Goal: Transaction & Acquisition: Obtain resource

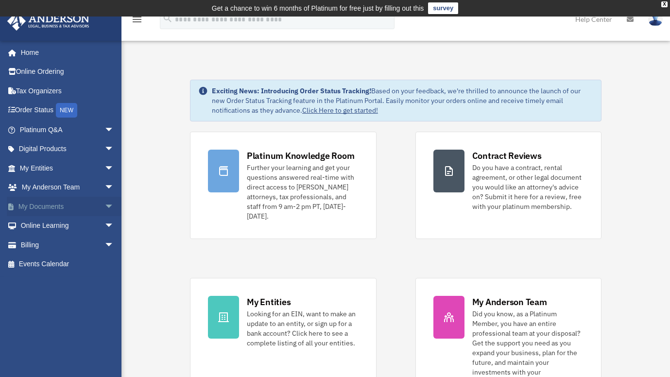
click at [104, 205] on span "arrow_drop_down" at bounding box center [113, 207] width 19 height 20
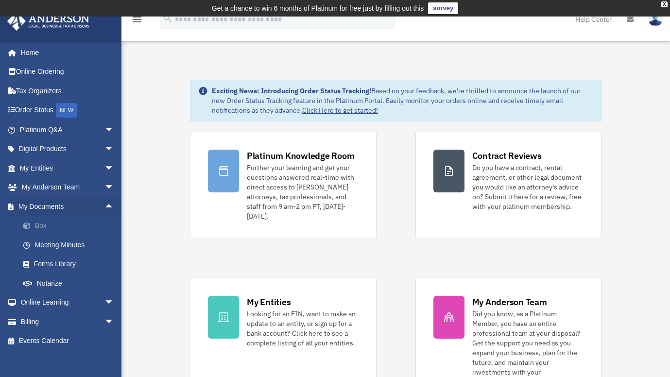
click at [59, 226] on link "Box" at bounding box center [71, 225] width 115 height 19
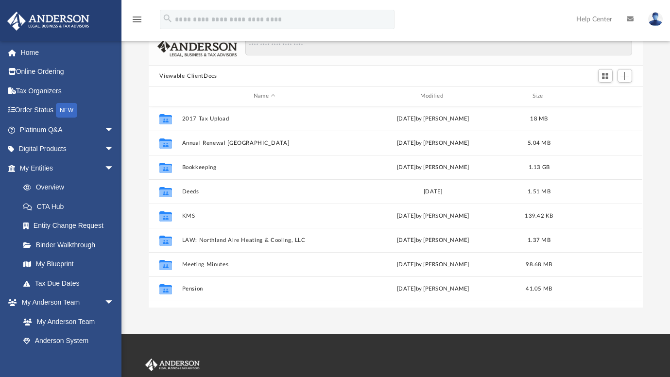
scroll to position [41, 0]
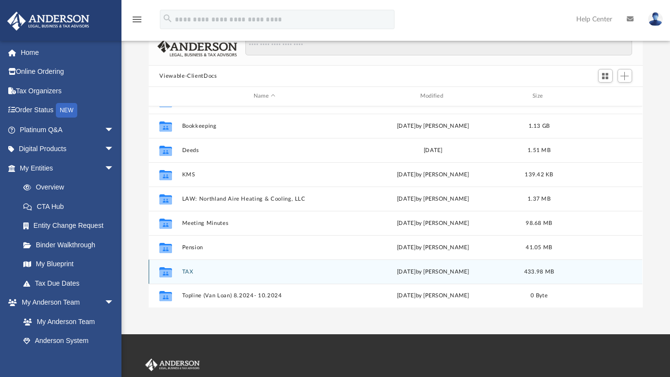
click at [187, 269] on button "TAX" at bounding box center [264, 272] width 165 height 6
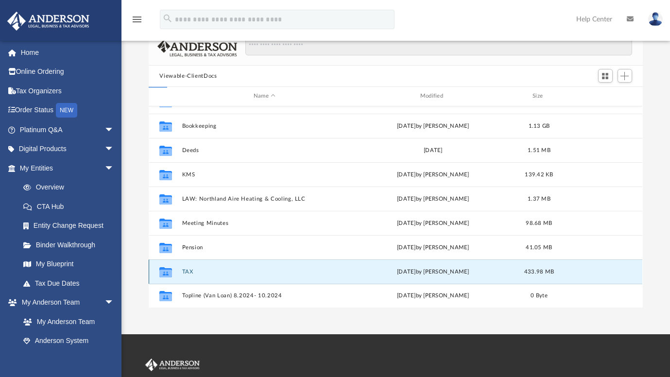
scroll to position [0, 0]
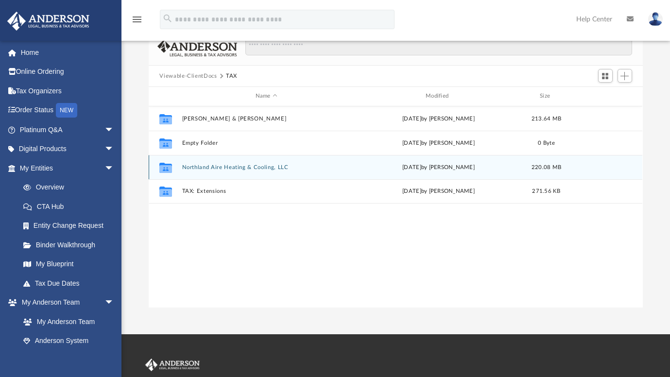
click at [209, 167] on button "Northland Aire Heating & Cooling, LLC" at bounding box center [266, 167] width 168 height 6
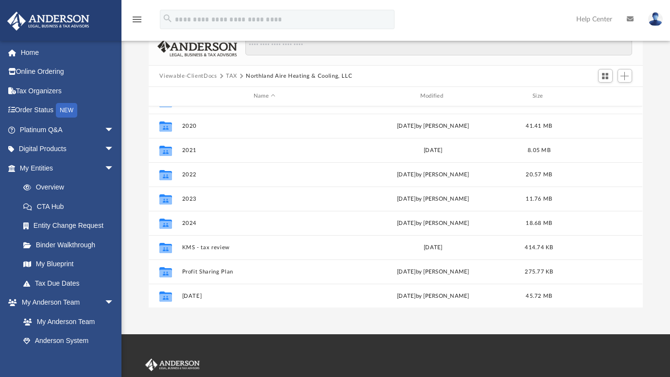
scroll to position [95, 0]
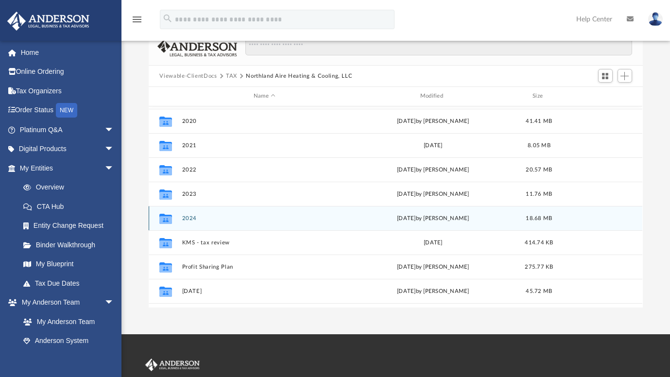
click at [182, 216] on div "Collaborated Folder 2024 Mon Oct 6 2025 by Ashanti Stewart 18.68 MB" at bounding box center [396, 218] width 494 height 24
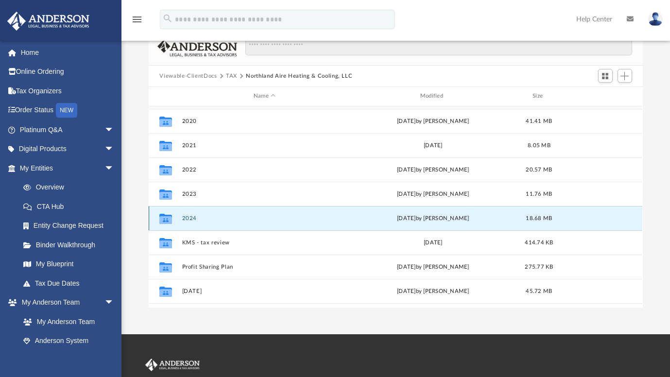
click at [193, 217] on button "2024" at bounding box center [264, 218] width 165 height 6
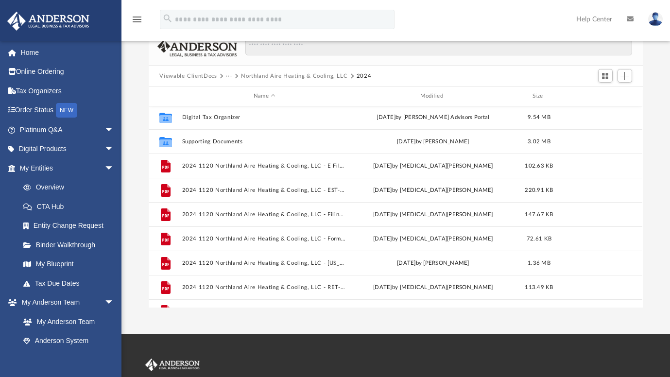
scroll to position [17, 0]
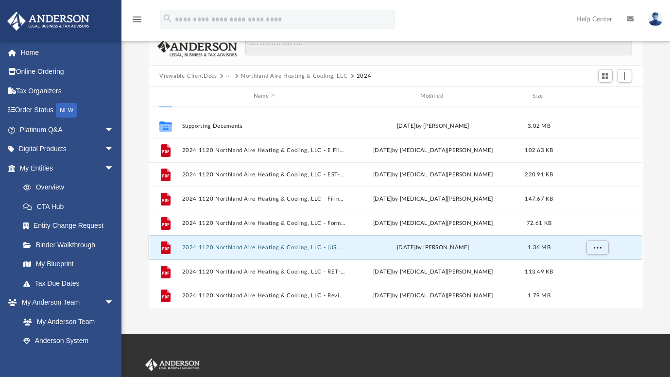
click at [269, 247] on button "2024 1120 Northland Aire Heating & Cooling, LLC - Minnesota Business Corporatio…" at bounding box center [264, 247] width 165 height 6
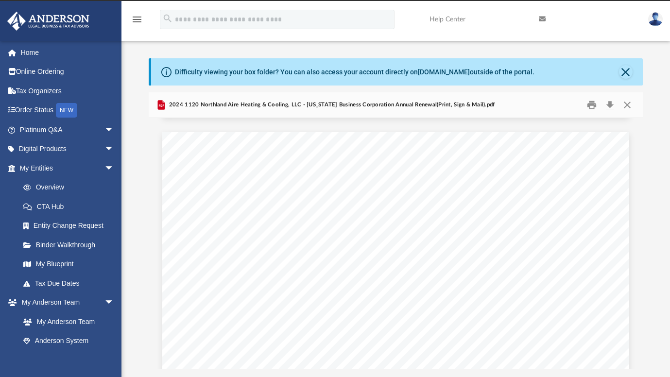
scroll to position [0, 0]
click at [612, 103] on button "Download" at bounding box center [610, 105] width 17 height 15
click at [610, 106] on button "Download" at bounding box center [610, 105] width 17 height 15
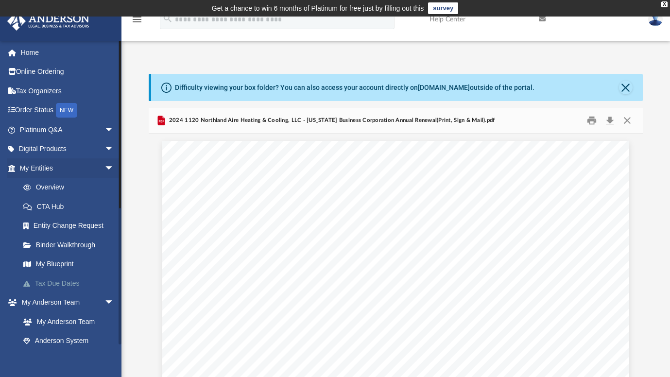
click at [63, 283] on link "Tax Due Dates" at bounding box center [71, 283] width 115 height 19
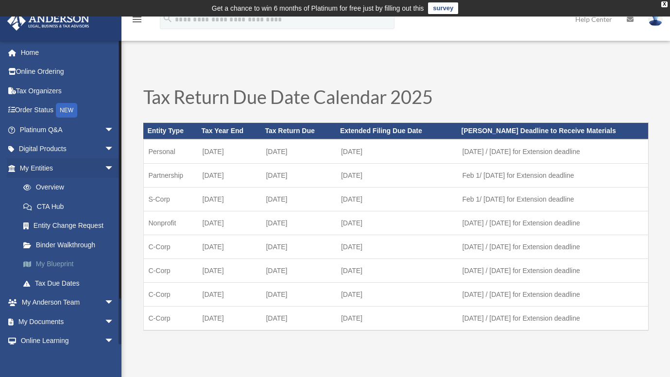
click at [69, 267] on link "My Blueprint" at bounding box center [71, 264] width 115 height 19
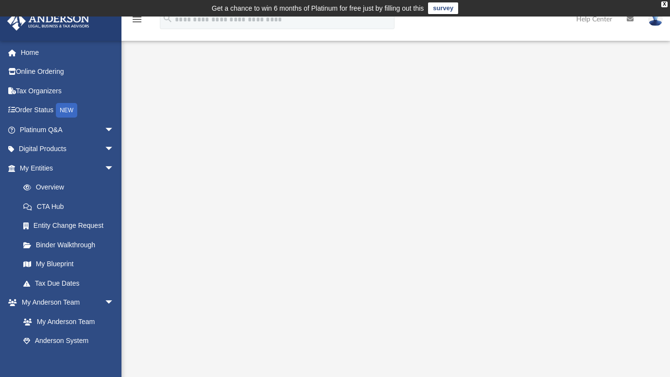
click at [657, 22] on img at bounding box center [655, 19] width 15 height 14
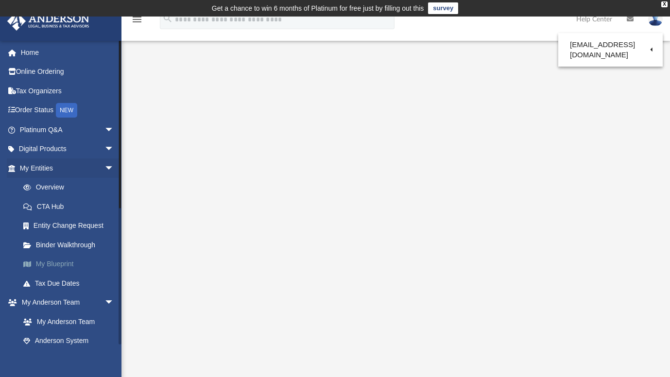
click at [52, 267] on link "My Blueprint" at bounding box center [71, 264] width 115 height 19
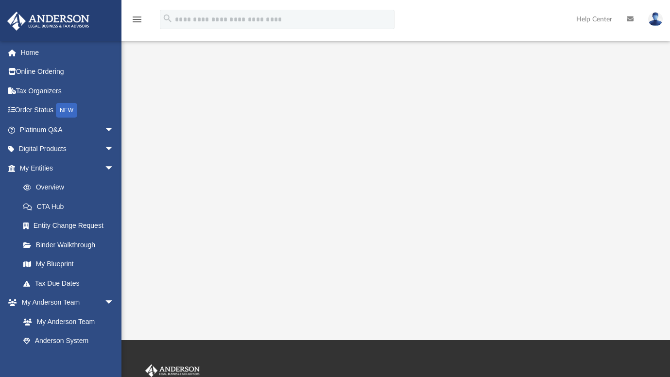
scroll to position [150, 0]
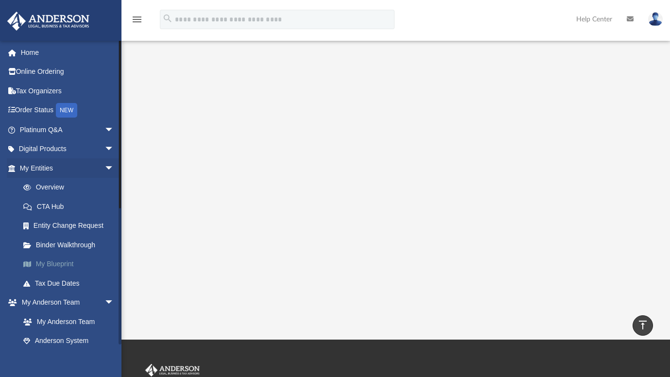
click at [67, 262] on link "My Blueprint" at bounding box center [71, 264] width 115 height 19
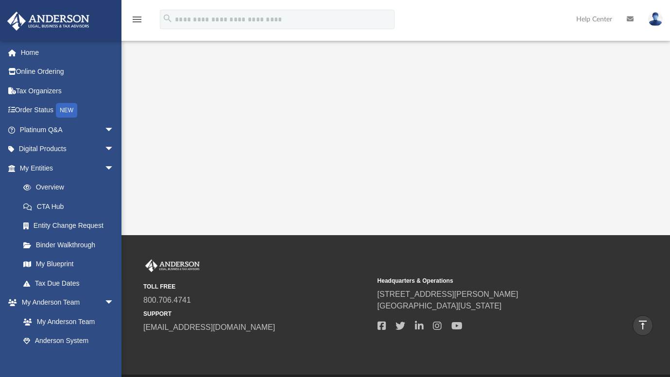
scroll to position [0, 0]
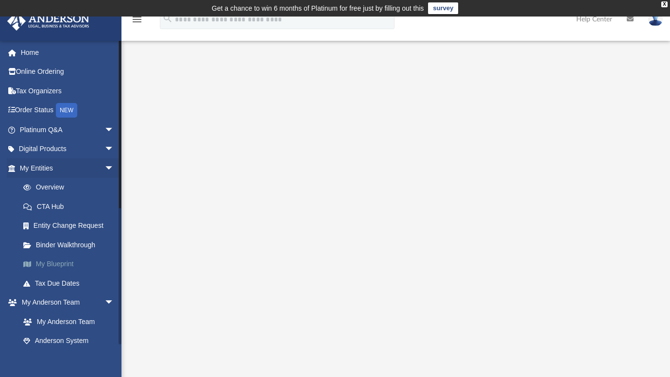
click at [74, 264] on link "My Blueprint" at bounding box center [71, 264] width 115 height 19
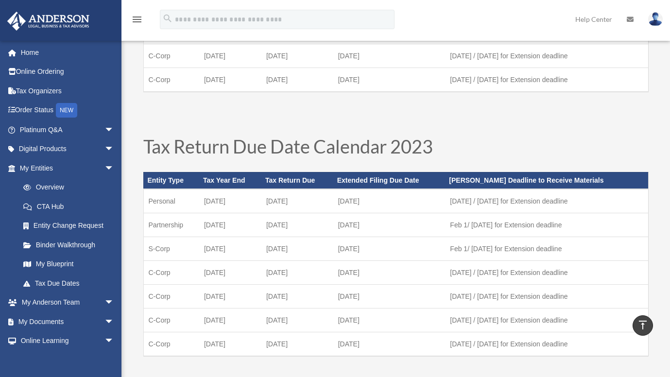
scroll to position [361, 0]
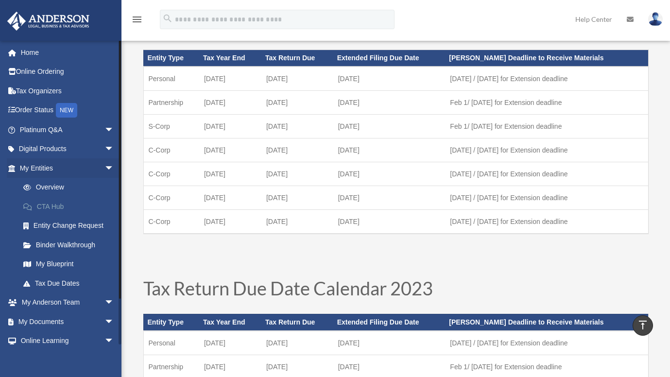
click at [51, 208] on link "CTA Hub" at bounding box center [71, 206] width 115 height 19
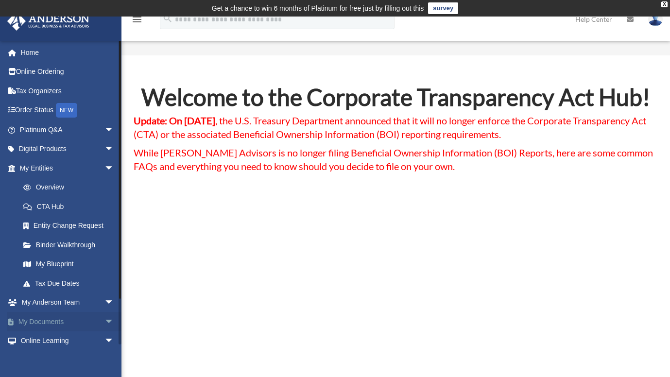
click at [80, 322] on link "My Documents arrow_drop_down" at bounding box center [68, 321] width 122 height 19
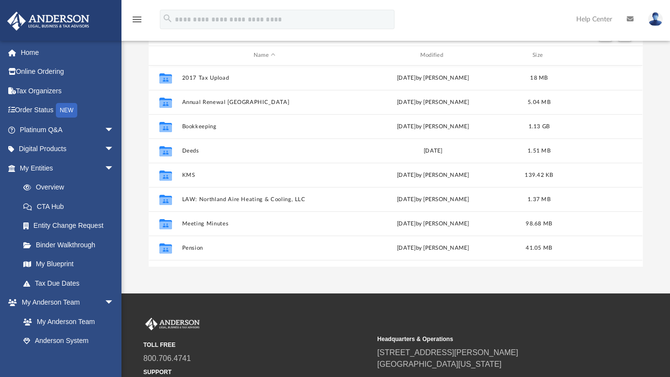
scroll to position [41, 0]
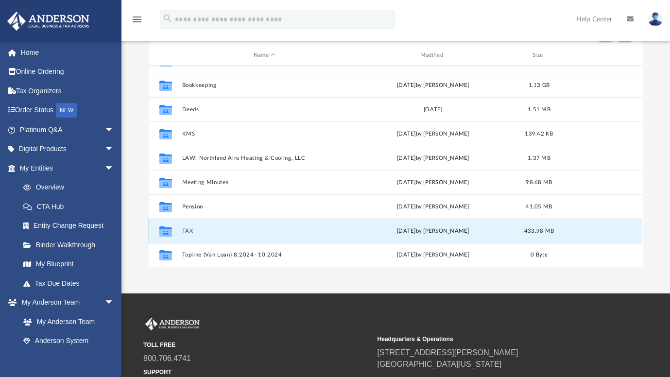
click at [190, 229] on button "TAX" at bounding box center [264, 231] width 165 height 6
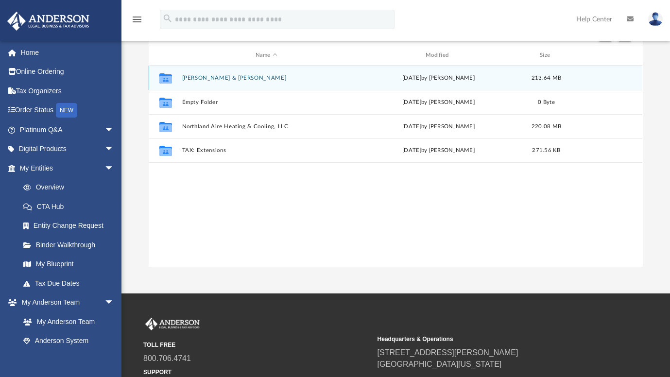
scroll to position [0, 0]
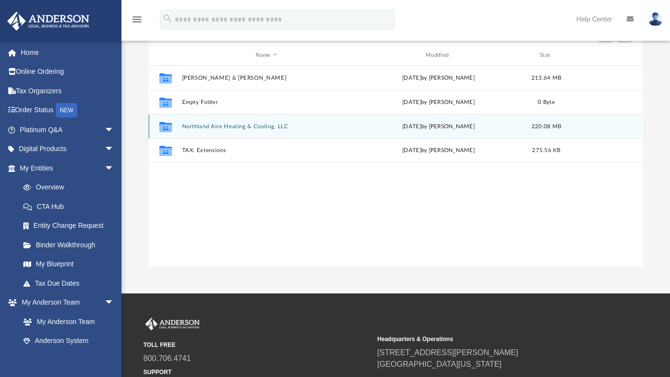
click at [281, 122] on div "Collaborated Folder Northland Aire Heating & Cooling, LLC Mon Oct 6 2025 by Ash…" at bounding box center [396, 126] width 494 height 24
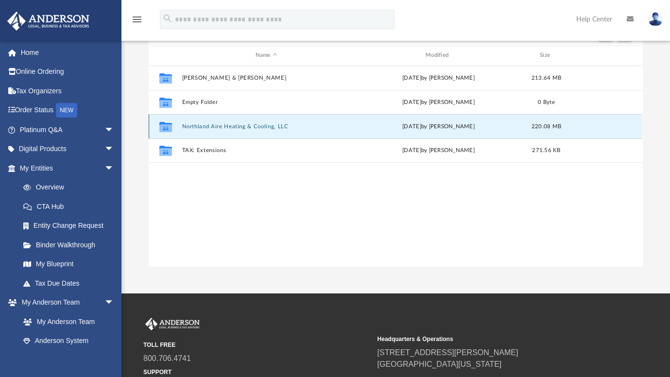
click at [282, 127] on button "Northland Aire Heating & Cooling, LLC" at bounding box center [266, 126] width 168 height 6
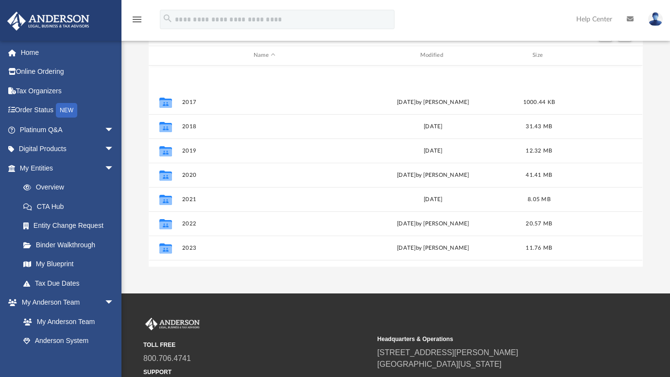
scroll to position [59, 0]
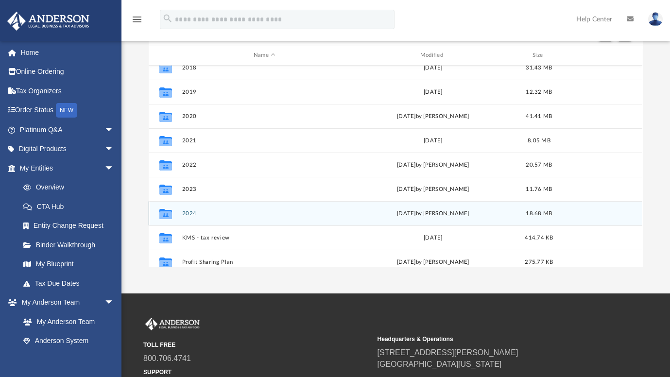
click at [195, 209] on div "Collaborated Folder 2024 Mon Oct 6 2025 by Ashanti Stewart 18.68 MB" at bounding box center [396, 213] width 494 height 24
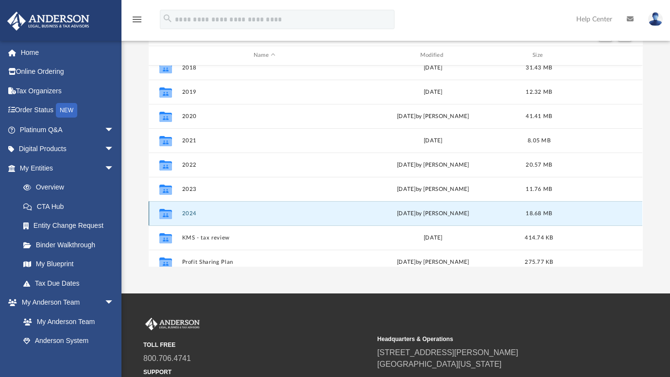
click at [190, 214] on button "2024" at bounding box center [264, 213] width 165 height 6
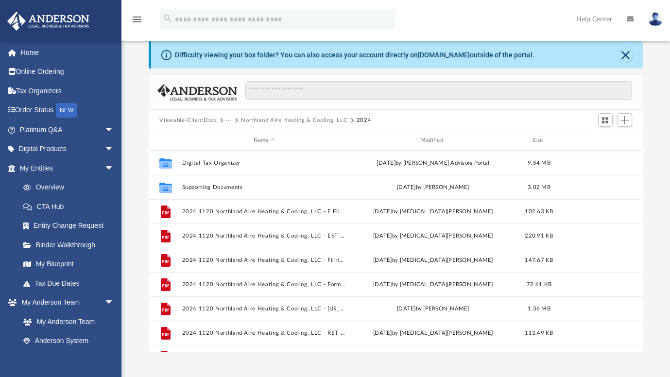
scroll to position [33, 0]
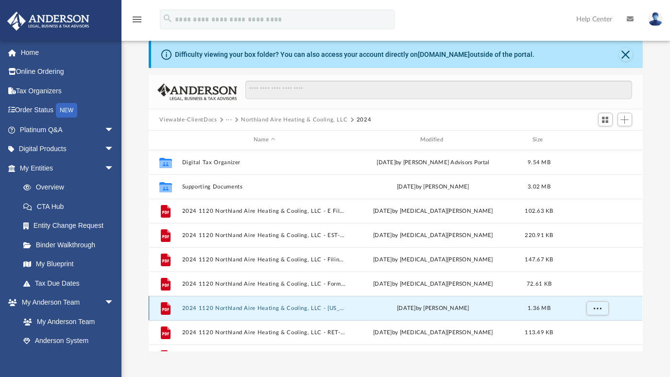
click at [331, 308] on button "2024 1120 Northland Aire Heating & Cooling, LLC - Minnesota Business Corporatio…" at bounding box center [264, 308] width 165 height 6
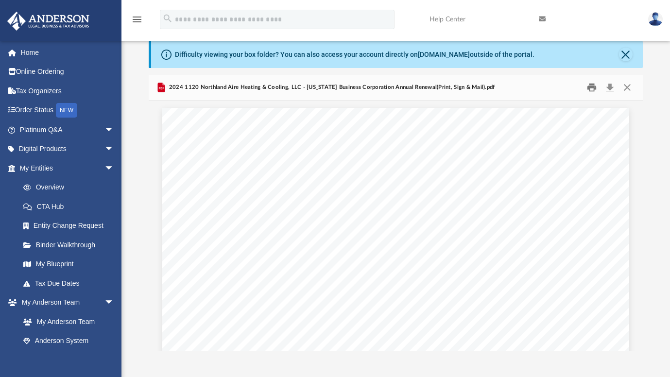
click at [592, 88] on button "Print" at bounding box center [591, 87] width 19 height 15
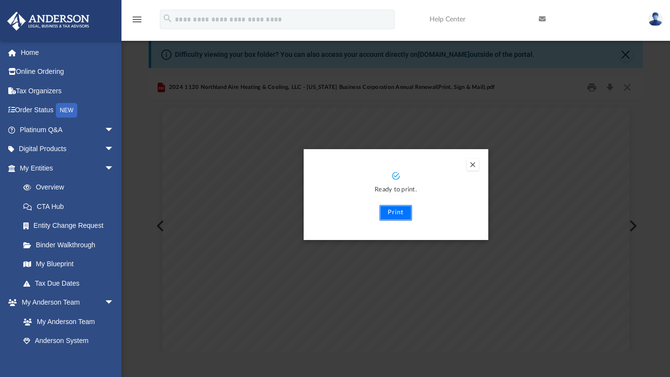
click at [405, 211] on button "Print" at bounding box center [396, 213] width 33 height 16
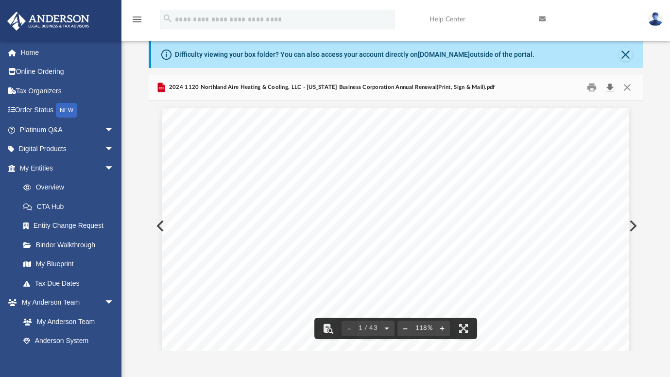
click at [612, 87] on button "Download" at bounding box center [610, 87] width 17 height 15
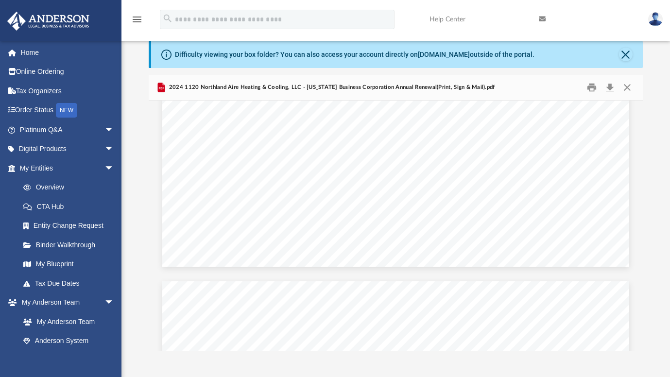
scroll to position [14226, 0]
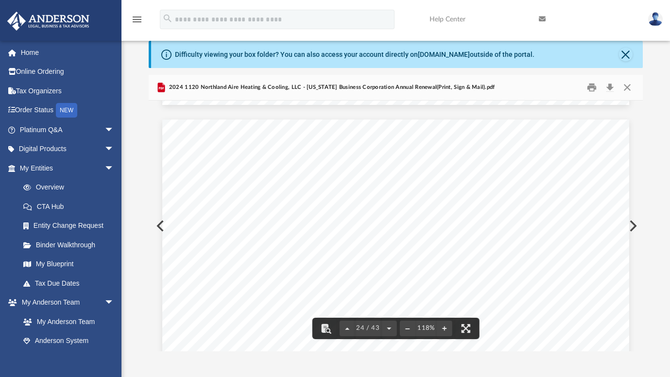
drag, startPoint x: 638, startPoint y: 237, endPoint x: 639, endPoint y: 243, distance: 5.9
click at [639, 243] on div "Single / designated filer b1 b2 b3 b4a b4b b5 b6 b7 b8 b9 b10 b11 b12 b13 b14 b…" at bounding box center [396, 226] width 494 height 251
drag, startPoint x: 640, startPoint y: 236, endPoint x: 639, endPoint y: 250, distance: 14.6
click at [639, 251] on div "Single / designated filer b1 b2 b3 b4a b4b b5 b6 b7 b8 b9 b10 b11 b12 b13 b14 b…" at bounding box center [396, 226] width 494 height 251
drag, startPoint x: 641, startPoint y: 234, endPoint x: 641, endPoint y: 244, distance: 10.7
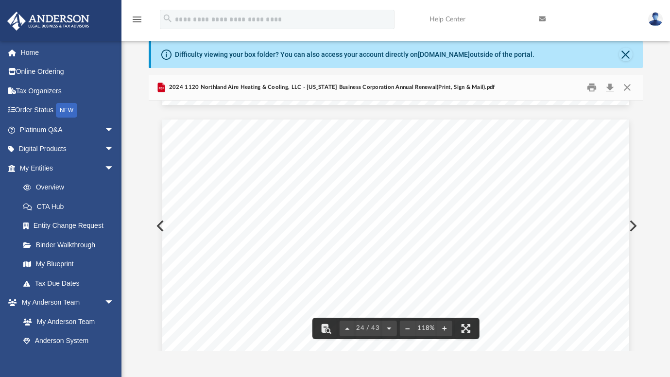
click at [641, 244] on div "Single / designated filer b1 b2 b3 b4a b4b b5 b6 b7 b8 b9 b10 b11 b12 b13 b14 b…" at bounding box center [396, 226] width 494 height 251
drag, startPoint x: 640, startPoint y: 235, endPoint x: 641, endPoint y: 242, distance: 6.8
click at [640, 244] on div "Single / designated filer b1 b2 b3 b4a b4b b5 b6 b7 b8 b9 b10 b11 b12 b13 b14 b…" at bounding box center [396, 226] width 494 height 251
click at [637, 226] on button "Preview" at bounding box center [632, 225] width 21 height 27
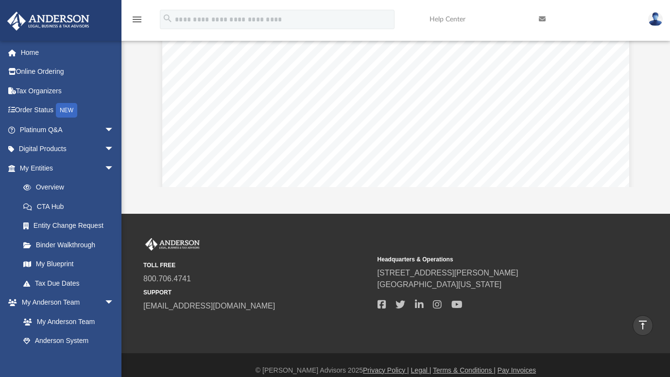
scroll to position [0, 0]
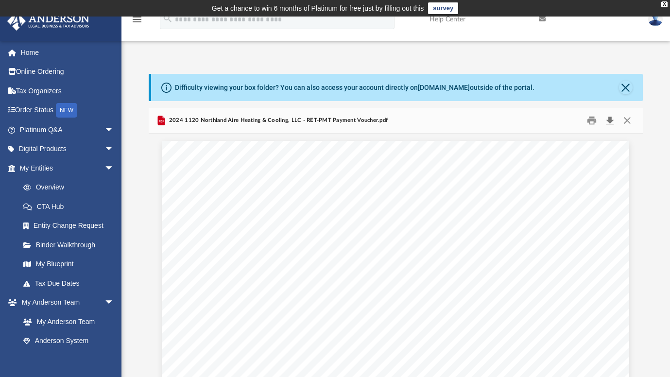
click at [612, 120] on button "Download" at bounding box center [610, 120] width 17 height 15
click at [612, 121] on button "Download" at bounding box center [610, 120] width 17 height 15
click at [627, 120] on button "Close" at bounding box center [627, 120] width 17 height 15
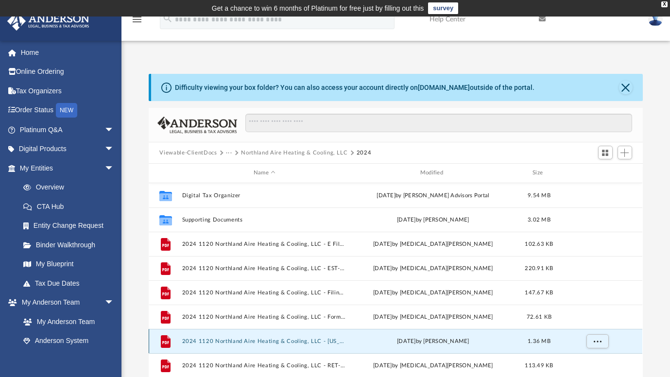
click at [332, 341] on button "2024 1120 Northland Aire Heating & Cooling, LLC - [US_STATE] Business Corporati…" at bounding box center [264, 341] width 165 height 6
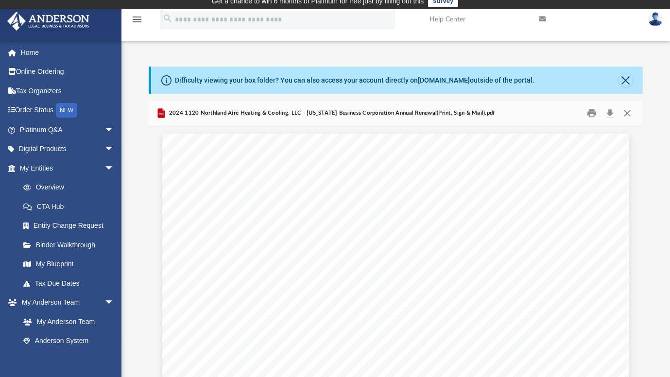
scroll to position [14238, 0]
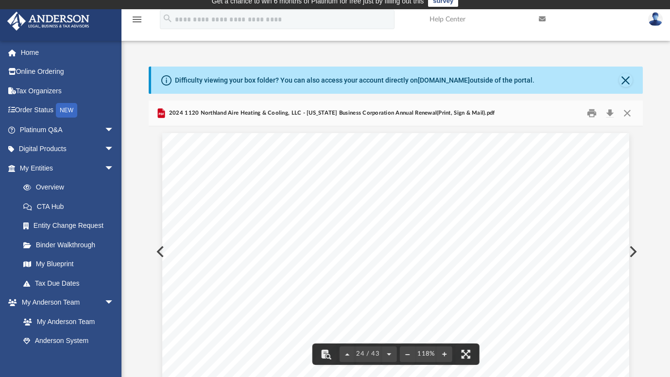
drag, startPoint x: 640, startPoint y: 261, endPoint x: 641, endPoint y: 233, distance: 27.2
click at [641, 233] on div "(iv) Maximum Percentage Owned in Profit, Loss, or Capital (i) Name of Corporati…" at bounding box center [396, 251] width 494 height 251
drag, startPoint x: 639, startPoint y: 254, endPoint x: 639, endPoint y: 176, distance: 77.8
click at [639, 176] on div "For calendar year 2024 or tax year beginning , ending Department of the Treasur…" at bounding box center [396, 251] width 494 height 251
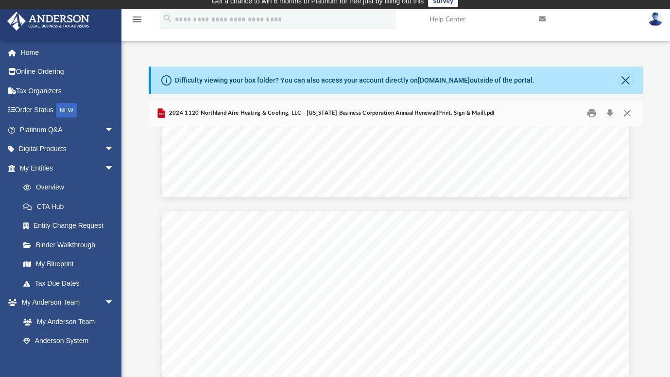
scroll to position [0, 0]
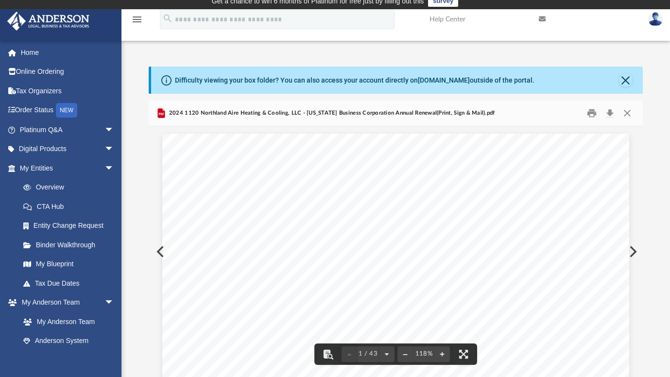
click at [610, 111] on button "Download" at bounding box center [610, 113] width 17 height 15
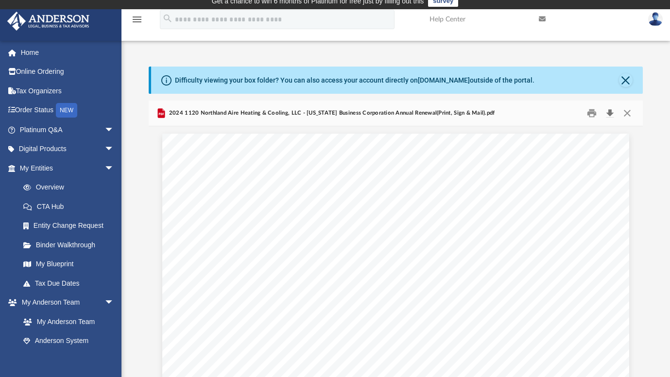
click at [612, 118] on button "Download" at bounding box center [610, 113] width 17 height 15
click at [611, 115] on button "Download" at bounding box center [610, 113] width 17 height 15
click at [613, 113] on button "Download" at bounding box center [610, 113] width 17 height 15
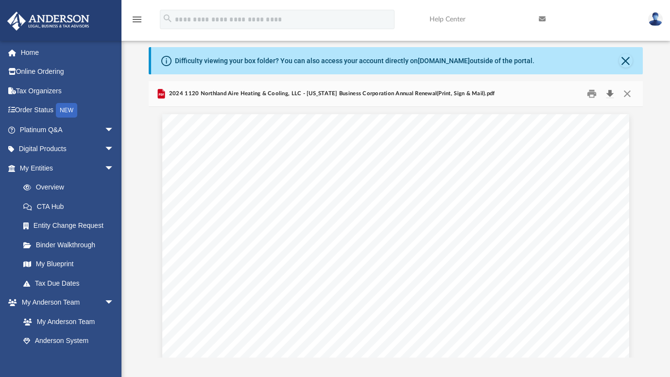
scroll to position [46, 0]
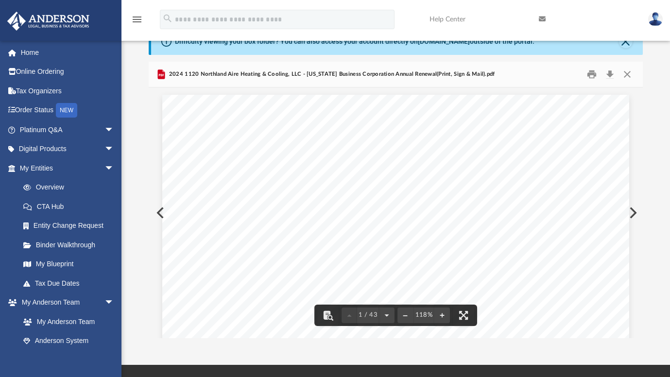
click at [634, 210] on button "Preview" at bounding box center [632, 212] width 21 height 27
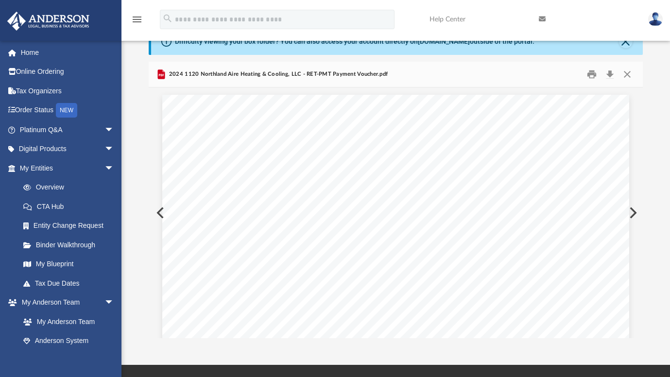
click at [634, 210] on button "Preview" at bounding box center [632, 212] width 21 height 27
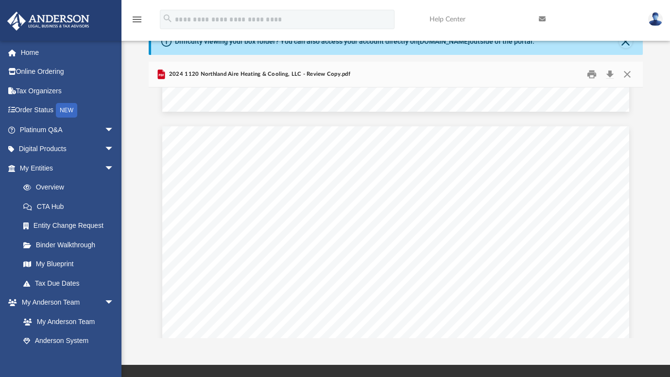
scroll to position [0, 0]
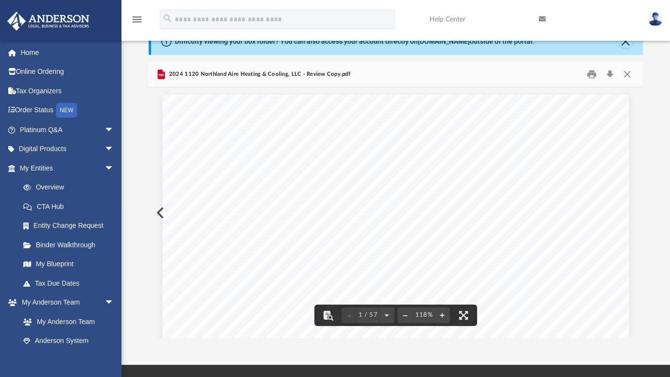
click at [626, 72] on button "Close" at bounding box center [627, 74] width 17 height 15
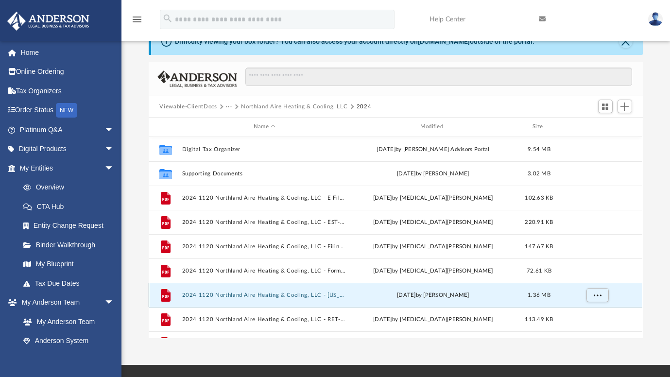
click at [299, 293] on button "2024 1120 Northland Aire Heating & Cooling, LLC - [US_STATE] Business Corporati…" at bounding box center [264, 295] width 165 height 6
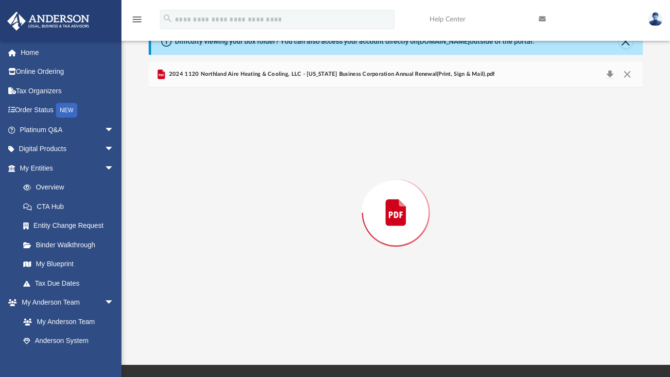
click at [299, 293] on div "Preview" at bounding box center [396, 212] width 494 height 251
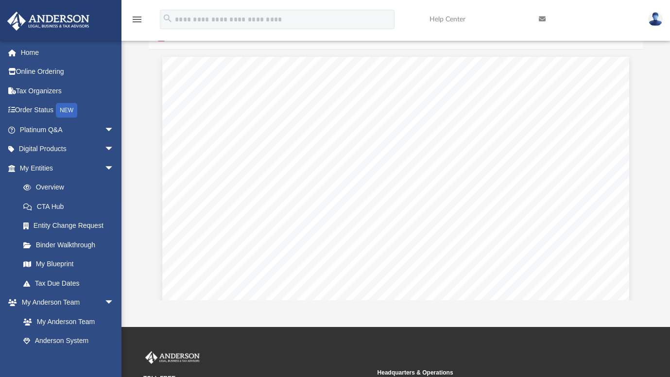
scroll to position [78, 0]
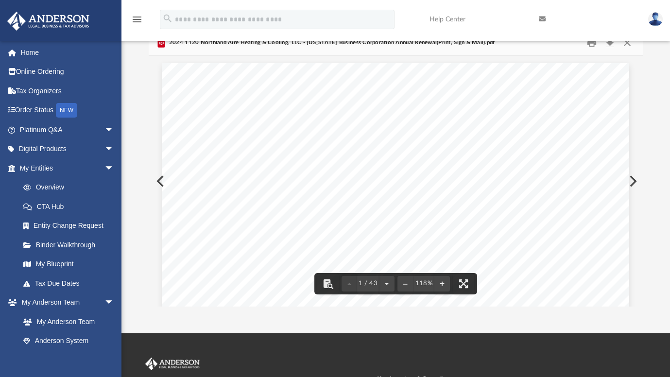
click at [433, 134] on div "STATE COPY 11181001 149078 51677 2024.04030 NORTHLAND AIRE HEATING & 51677__1" at bounding box center [395, 365] width 467 height 605
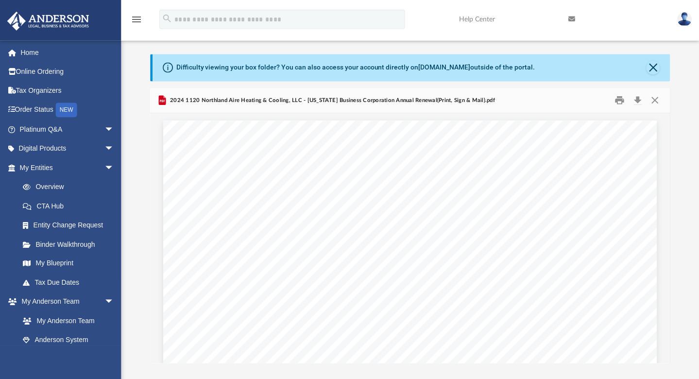
scroll to position [8, 8]
click at [43, 109] on link "Order Status NEW" at bounding box center [68, 111] width 122 height 20
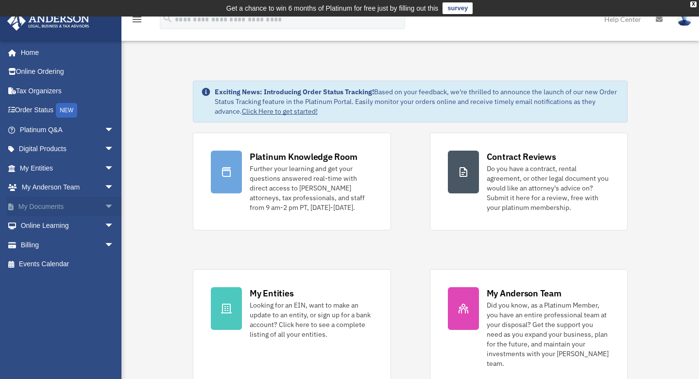
click at [69, 208] on link "My Documents arrow_drop_down" at bounding box center [68, 206] width 122 height 19
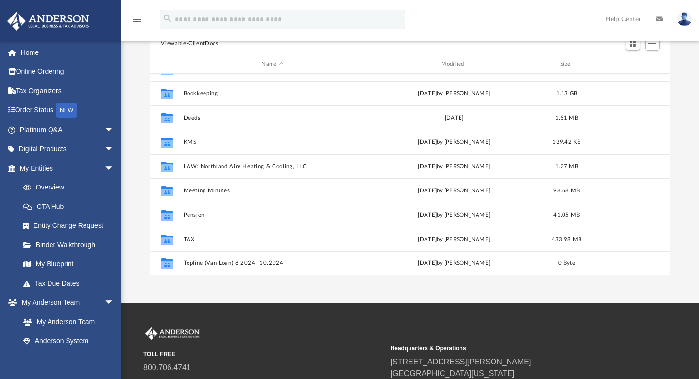
scroll to position [120, 0]
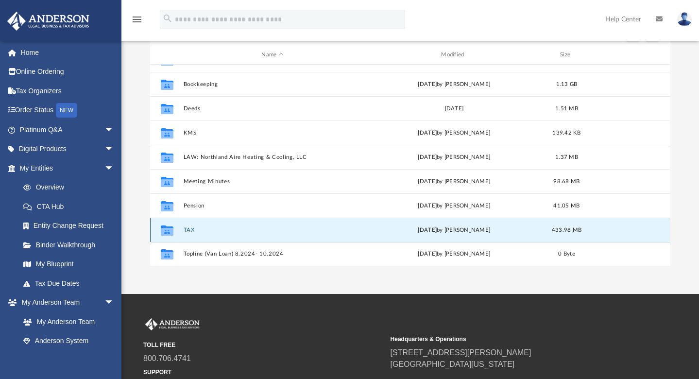
click at [188, 230] on button "TAX" at bounding box center [273, 230] width 178 height 6
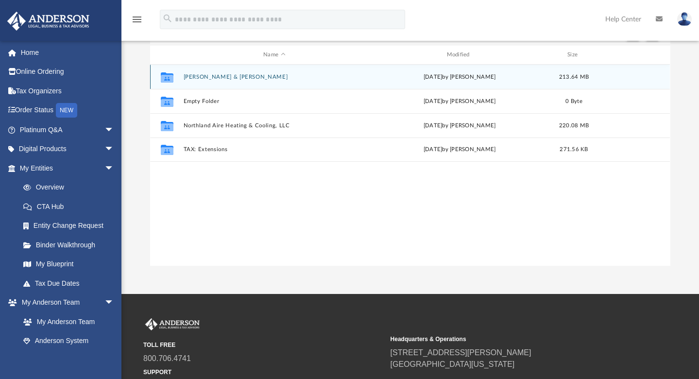
scroll to position [0, 0]
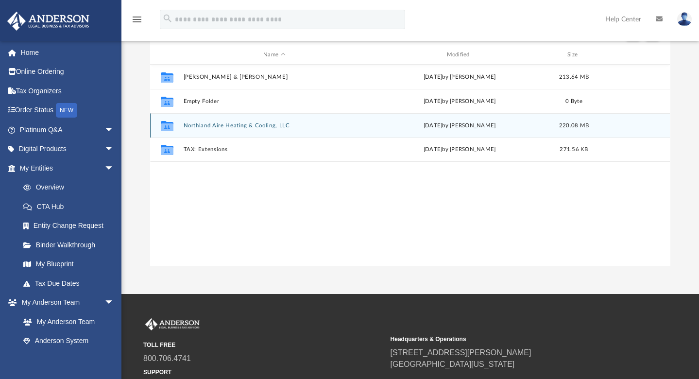
click at [240, 124] on button "Northland Aire Heating & Cooling, LLC" at bounding box center [274, 125] width 181 height 6
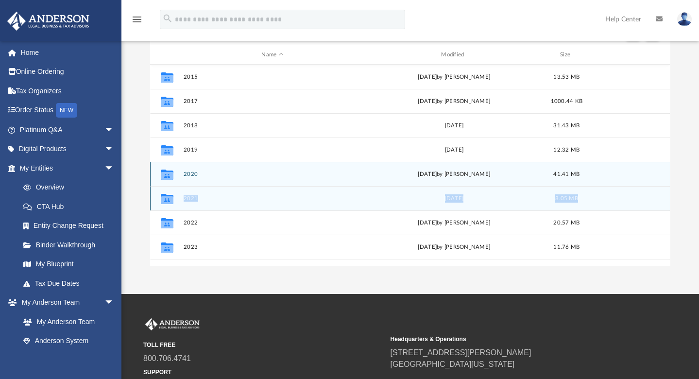
drag, startPoint x: 662, startPoint y: 180, endPoint x: 661, endPoint y: 206, distance: 25.8
click at [661, 206] on div "Collaborated Folder 2015 [DATE] by [PERSON_NAME] 13.53 MB Collaborated Folder 2…" at bounding box center [410, 223] width 520 height 316
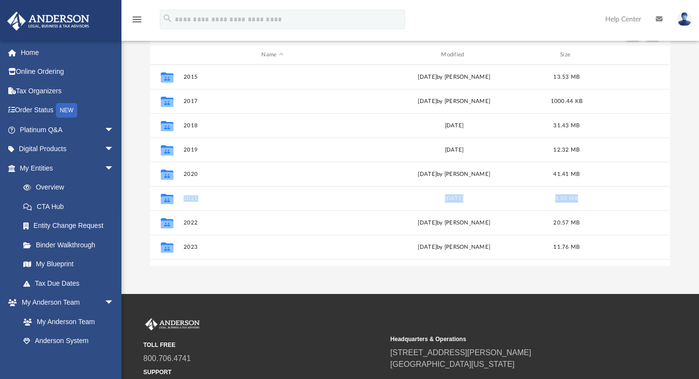
scroll to position [44, 0]
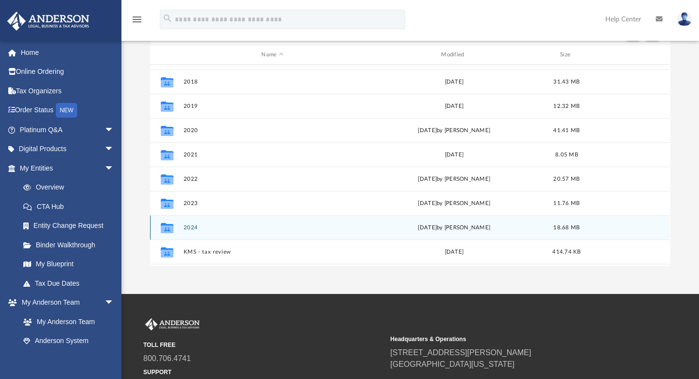
click at [181, 227] on div "Collaborated Folder 2024 [DATE] by [PERSON_NAME] 18.68 MB" at bounding box center [410, 227] width 520 height 24
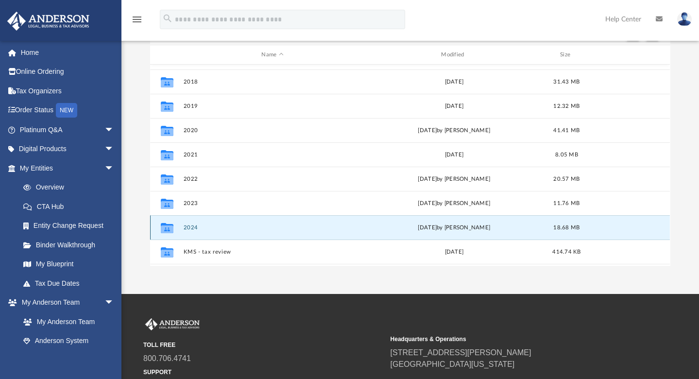
click at [188, 229] on button "2024" at bounding box center [273, 228] width 178 height 6
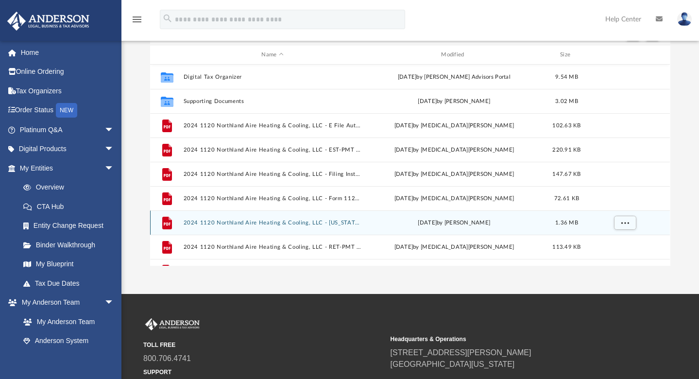
click at [472, 221] on div "[DATE] by [PERSON_NAME]" at bounding box center [455, 223] width 178 height 9
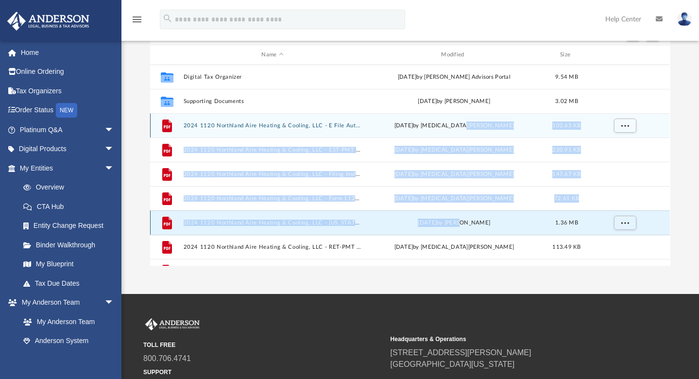
drag, startPoint x: 472, startPoint y: 221, endPoint x: 418, endPoint y: 133, distance: 103.5
click at [418, 133] on div "Collaborated Folder Digital Tax Organizer [DATE] by [PERSON_NAME] Advisors Port…" at bounding box center [410, 174] width 520 height 219
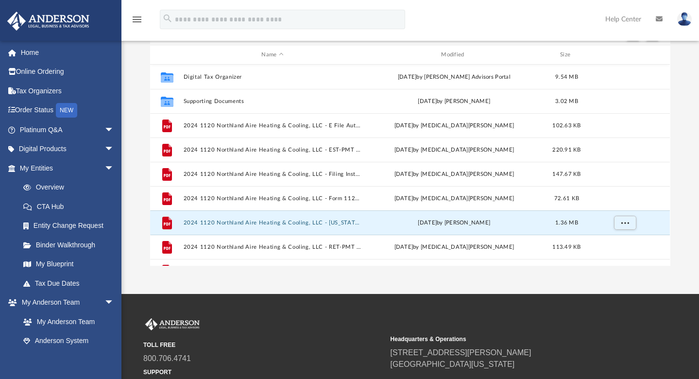
click at [688, 89] on div "Difficulty viewing your box folder? You can also access your account directly o…" at bounding box center [411, 111] width 578 height 311
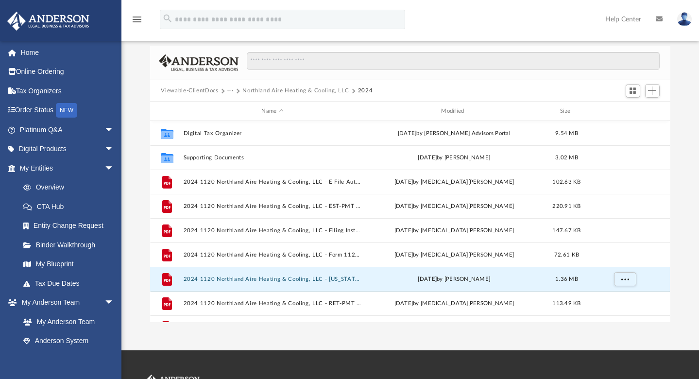
scroll to position [208, 0]
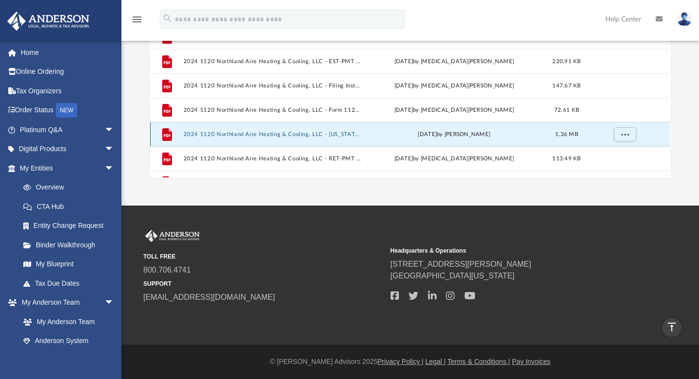
click at [349, 135] on button "2024 1120 Northland Aire Heating & Cooling, LLC - Minnesota Business Corporatio…" at bounding box center [273, 134] width 178 height 6
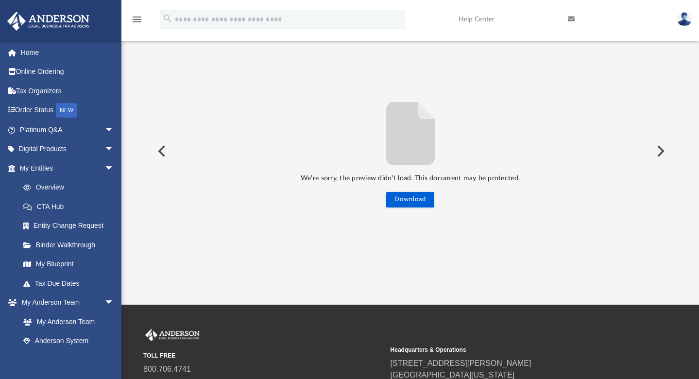
click at [163, 151] on button "Preview" at bounding box center [160, 151] width 21 height 27
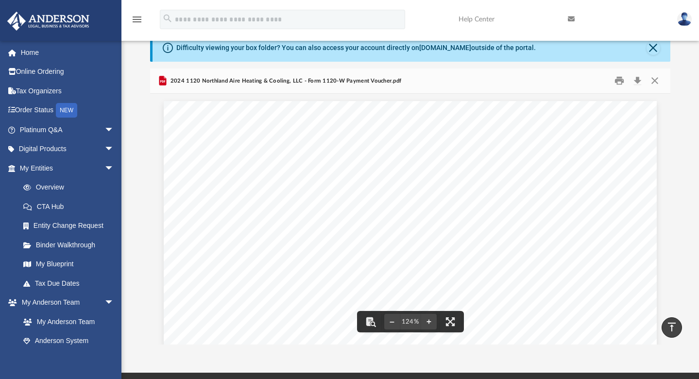
scroll to position [0, 0]
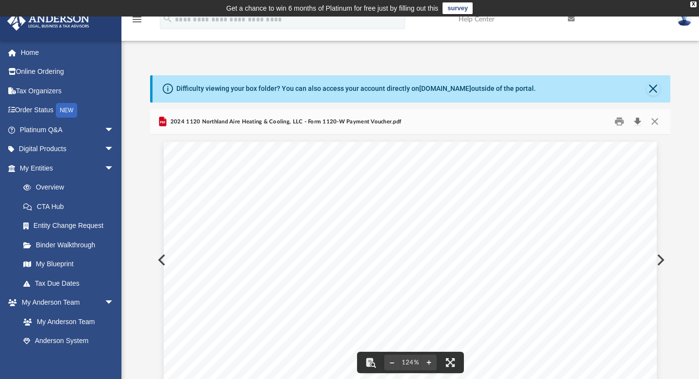
click at [639, 121] on button "Download" at bounding box center [637, 121] width 17 height 15
click at [656, 118] on button "Close" at bounding box center [654, 121] width 17 height 15
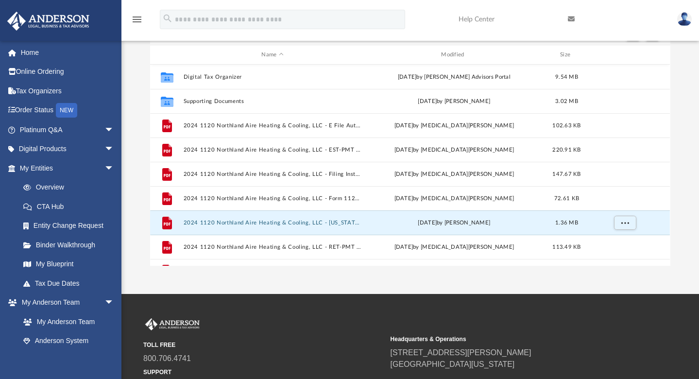
scroll to position [17, 0]
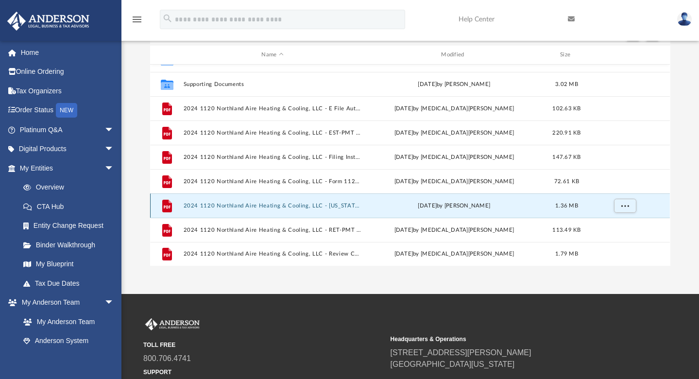
click at [339, 204] on button "2024 1120 Northland Aire Heating & Cooling, LLC - [US_STATE] Business Corporati…" at bounding box center [273, 206] width 178 height 6
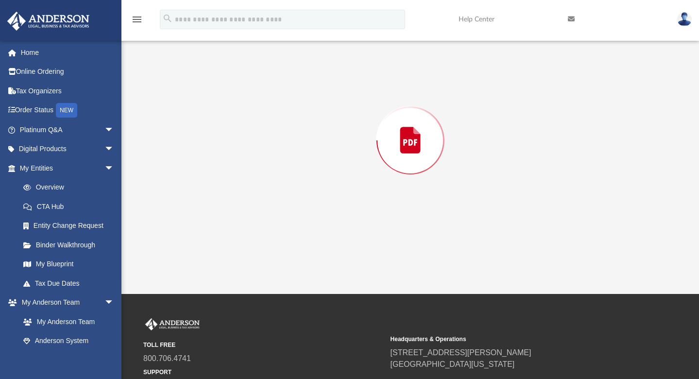
scroll to position [109, 0]
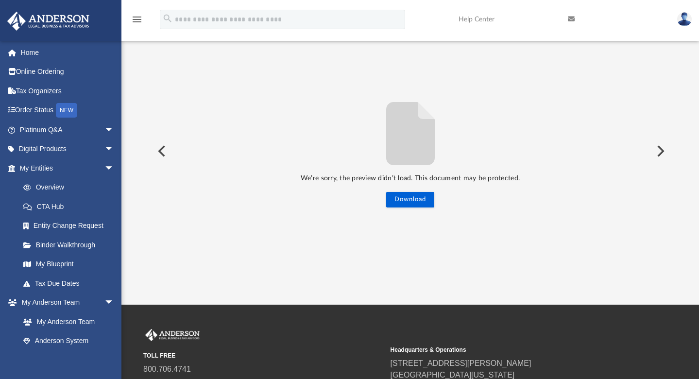
click at [154, 153] on button "Preview" at bounding box center [160, 151] width 21 height 27
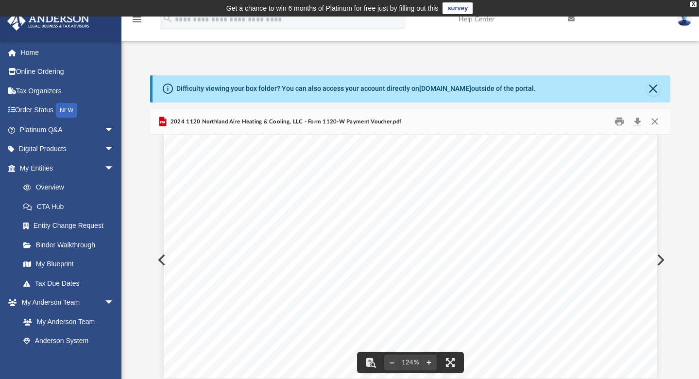
scroll to position [0, 0]
click at [617, 124] on button "Print" at bounding box center [619, 121] width 19 height 15
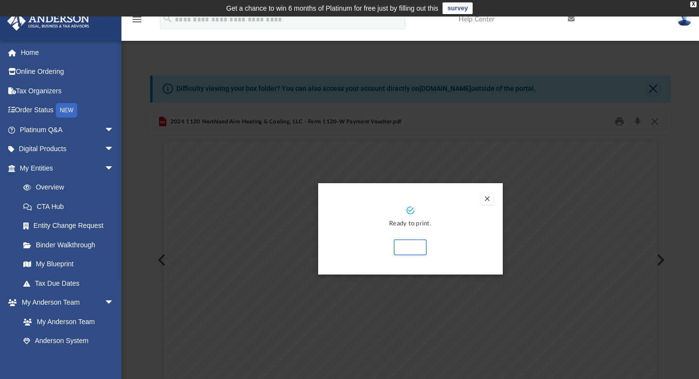
click at [489, 198] on button "Preview" at bounding box center [488, 199] width 12 height 12
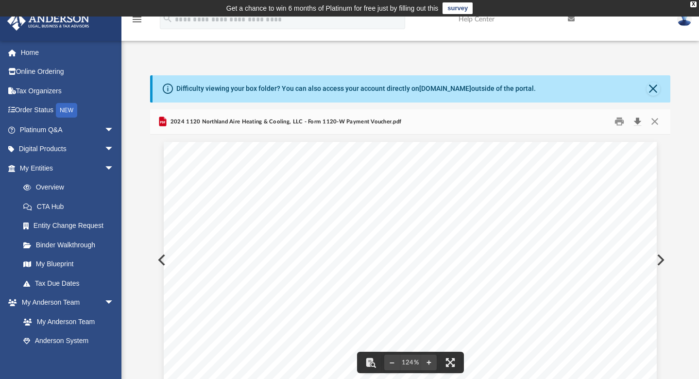
click at [643, 122] on button "Download" at bounding box center [637, 121] width 17 height 15
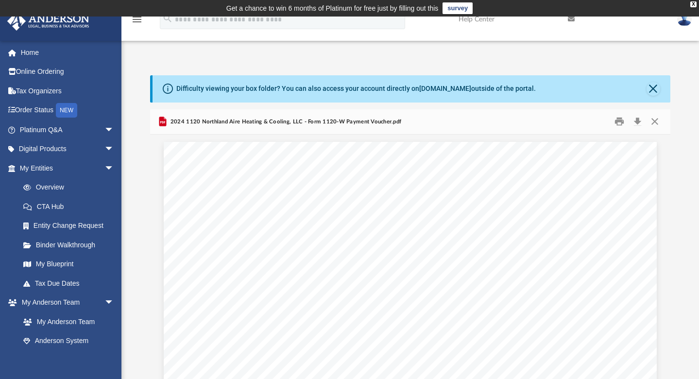
click at [686, 21] on img at bounding box center [685, 19] width 15 height 14
click at [687, 80] on div "Difficulty viewing your box folder? You can also access your account directly o…" at bounding box center [411, 230] width 578 height 311
click at [114, 197] on li "CTA Hub" at bounding box center [68, 206] width 122 height 19
click at [118, 199] on link "CTA Hub" at bounding box center [71, 206] width 115 height 19
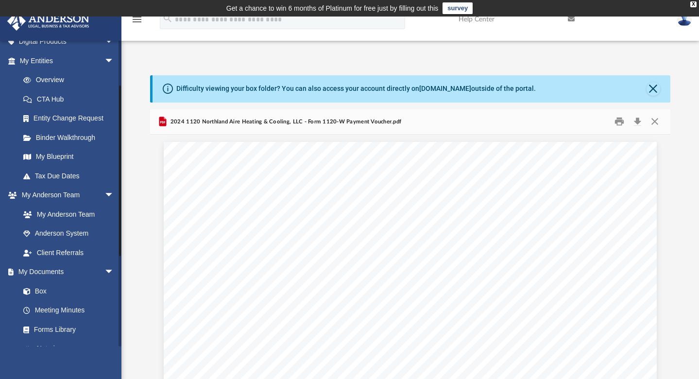
scroll to position [113, 0]
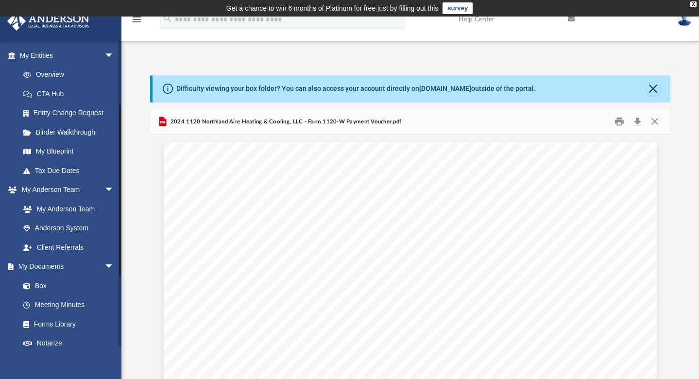
drag, startPoint x: 120, startPoint y: 199, endPoint x: 126, endPoint y: 263, distance: 64.9
click at [126, 263] on div "App northlandaire@earthlink.net Sign Out jbmmclark@earthlink.net Home Online Or…" at bounding box center [349, 215] width 699 height 341
click at [44, 284] on link "Box" at bounding box center [71, 285] width 115 height 19
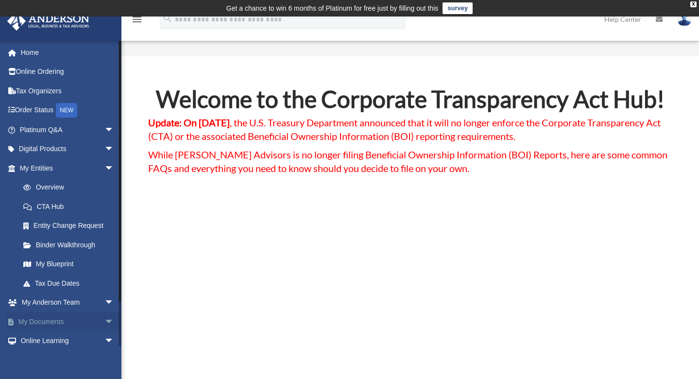
click at [63, 322] on link "My Documents arrow_drop_down" at bounding box center [68, 321] width 122 height 19
click at [108, 321] on span "arrow_drop_down" at bounding box center [113, 322] width 19 height 20
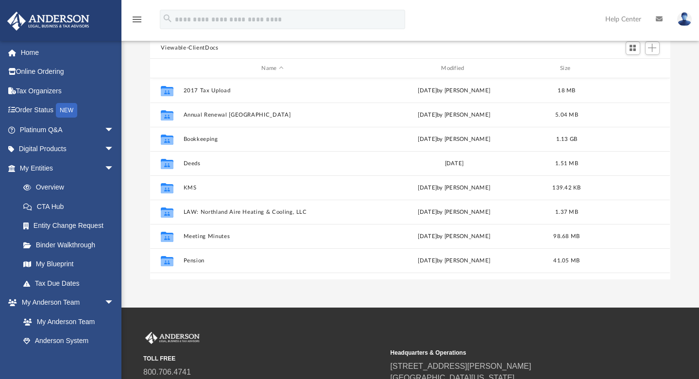
scroll to position [41, 0]
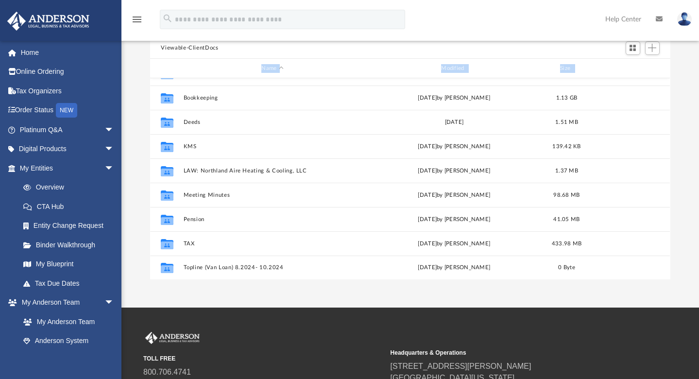
drag, startPoint x: 671, startPoint y: 143, endPoint x: 671, endPoint y: 54, distance: 88.5
click at [671, 54] on div "Difficulty viewing your box folder? You can also access your account directly o…" at bounding box center [411, 124] width 578 height 311
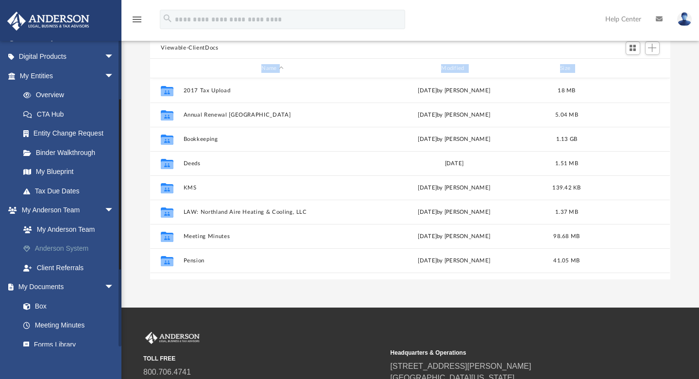
scroll to position [103, 0]
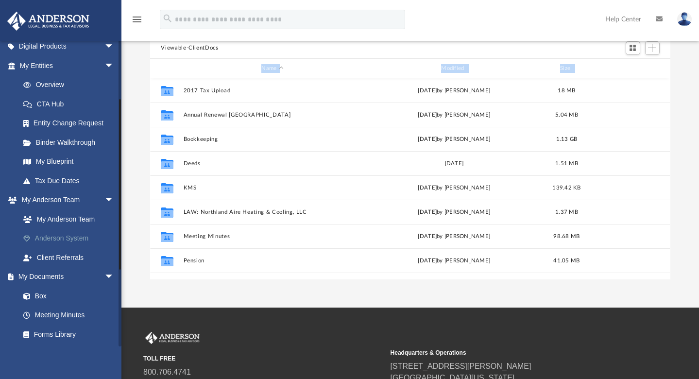
drag, startPoint x: 119, startPoint y: 179, endPoint x: 117, endPoint y: 238, distance: 59.3
click at [117, 238] on div "[EMAIL_ADDRESS][DOMAIN_NAME] Sign Out [EMAIL_ADDRESS][DOMAIN_NAME] Home Online …" at bounding box center [61, 193] width 122 height 306
click at [43, 296] on link "Box" at bounding box center [71, 295] width 115 height 19
click at [64, 273] on link "My Documents arrow_drop_down" at bounding box center [68, 276] width 122 height 19
click at [104, 275] on span "arrow_drop_down" at bounding box center [113, 277] width 19 height 20
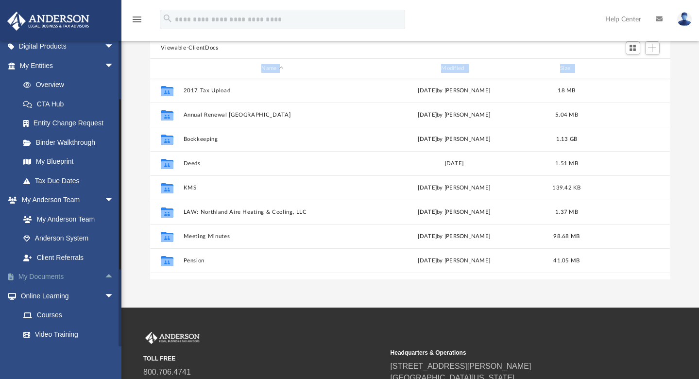
click at [104, 275] on span "arrow_drop_up" at bounding box center [113, 277] width 19 height 20
click at [35, 296] on link "Box" at bounding box center [71, 295] width 115 height 19
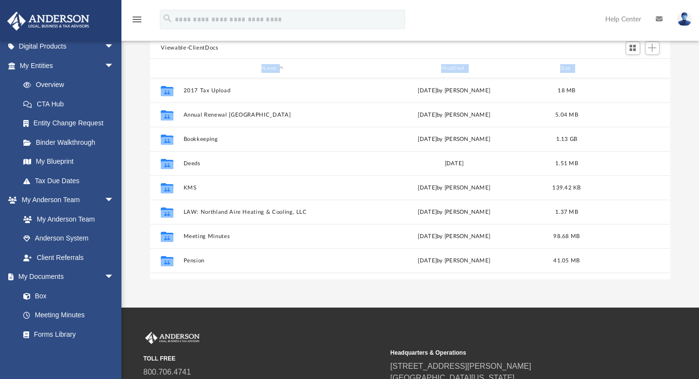
scroll to position [41, 0]
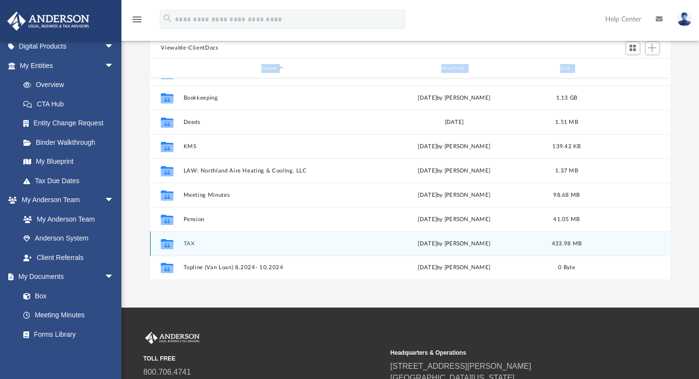
click at [186, 241] on button "TAX" at bounding box center [273, 244] width 178 height 6
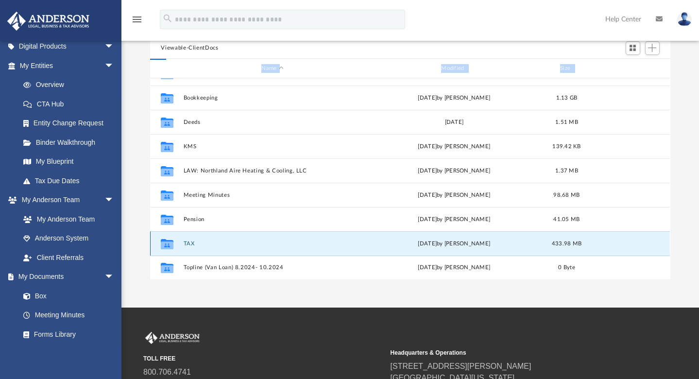
scroll to position [0, 0]
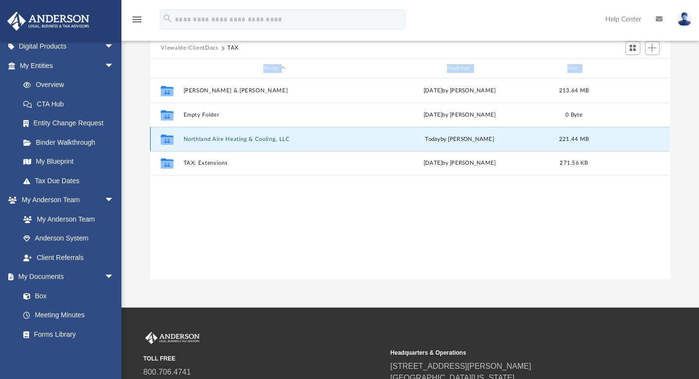
click at [255, 137] on button "Northland Aire Heating & Cooling, LLC" at bounding box center [274, 139] width 181 height 6
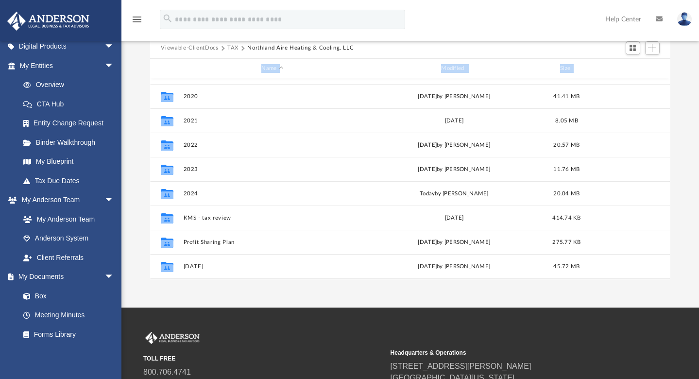
scroll to position [103, 0]
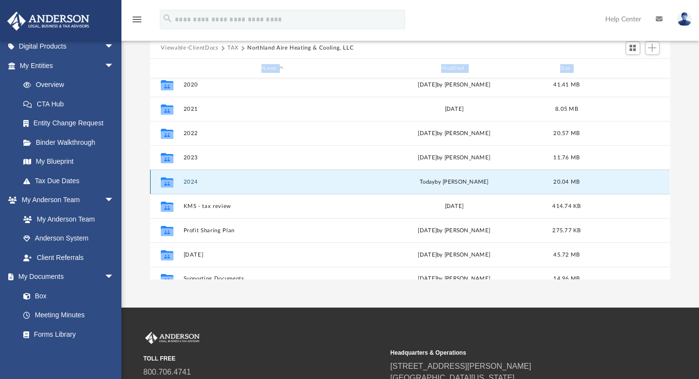
click at [187, 182] on button "2024" at bounding box center [273, 182] width 178 height 6
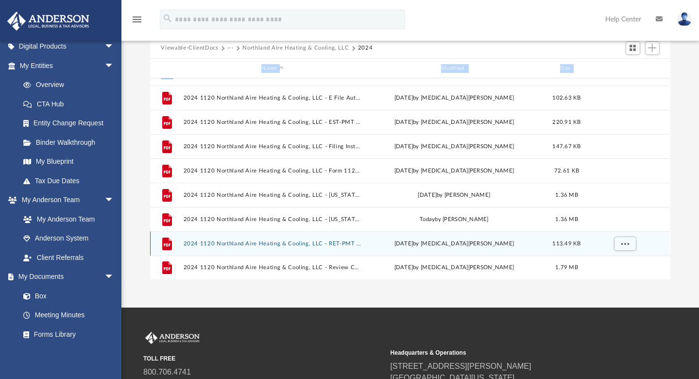
scroll to position [0, 0]
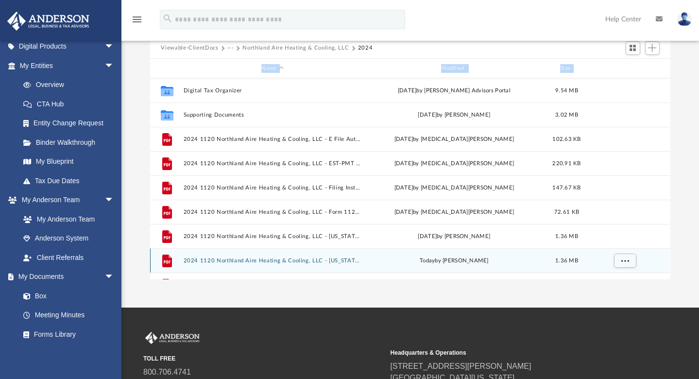
click at [304, 260] on button "2024 1120 Northland Aire Heating & Cooling, LLC - [US_STATE] Business Corporati…" at bounding box center [273, 261] width 178 height 6
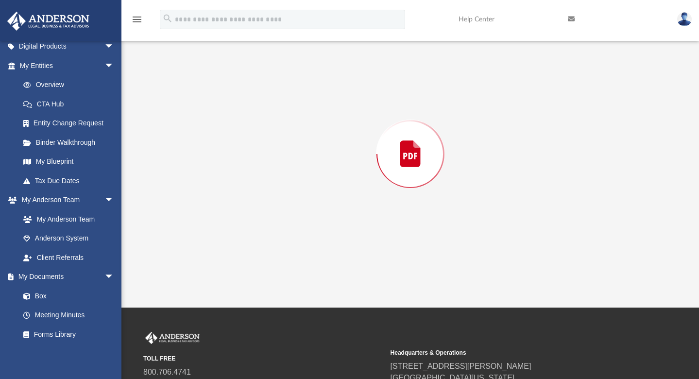
click at [304, 260] on div "Preview" at bounding box center [410, 154] width 520 height 251
click at [470, 333] on div "TOLL FREE 800.706.4741 SUPPORT [EMAIL_ADDRESS][DOMAIN_NAME] Headquarters & Oper…" at bounding box center [410, 369] width 534 height 74
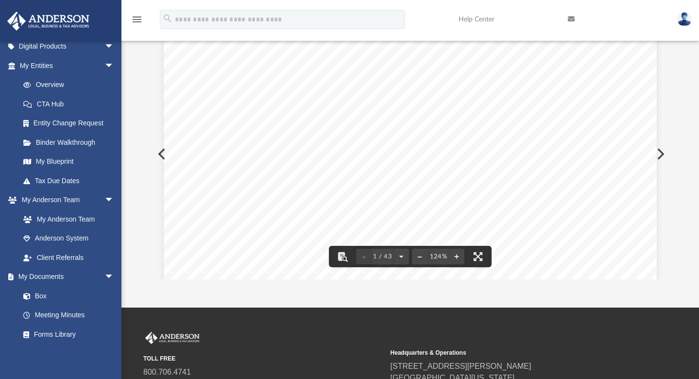
click at [621, 78] on div "STATE COPY 11181001 149078 51677 2024.04030 NORTHLAND AIRE HEATING & 51677__1" at bounding box center [410, 355] width 493 height 639
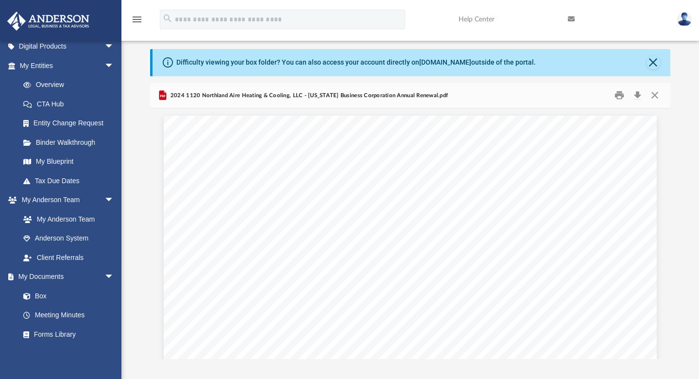
scroll to position [13, 0]
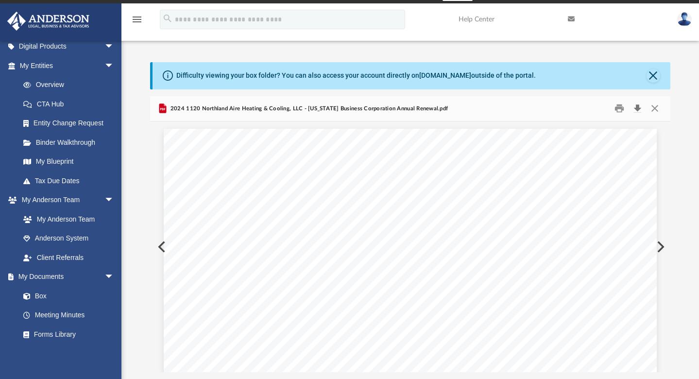
click at [639, 107] on button "Download" at bounding box center [637, 108] width 17 height 15
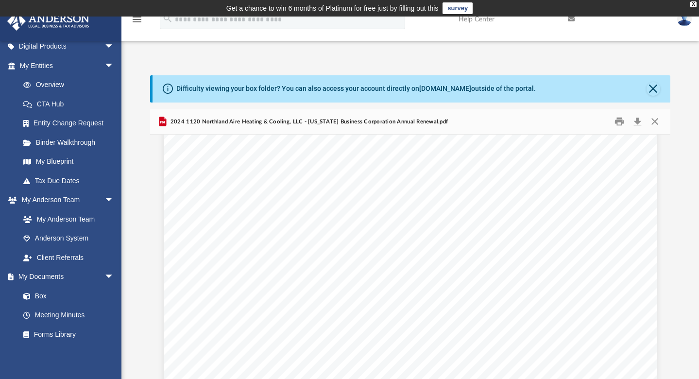
scroll to position [27829, 0]
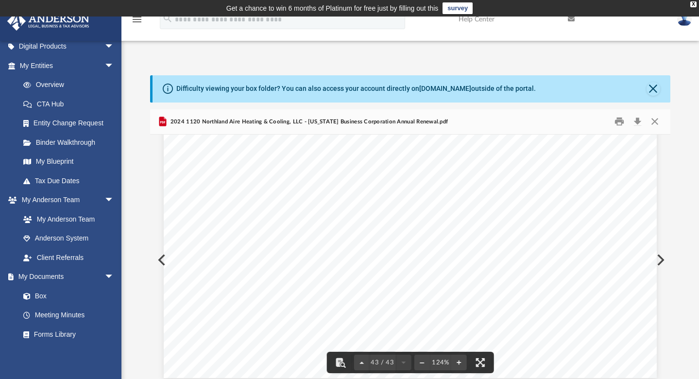
click at [679, 105] on div "Difficulty viewing your box folder? You can also access your account directly o…" at bounding box center [411, 230] width 578 height 311
click at [636, 120] on button "Download" at bounding box center [637, 121] width 17 height 15
click at [517, 193] on div "459542 [DATE] [US_STATE] Business Corporation Annual Renewal [US_STATE] Busines…" at bounding box center [410, 59] width 493 height 639
click at [624, 118] on button "Print" at bounding box center [619, 121] width 19 height 15
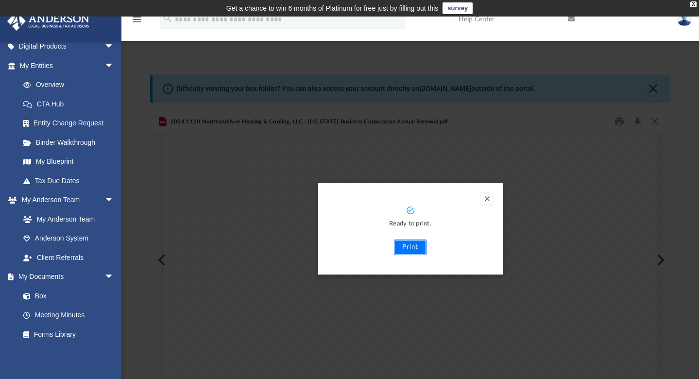
click at [418, 244] on button "Print" at bounding box center [410, 248] width 33 height 16
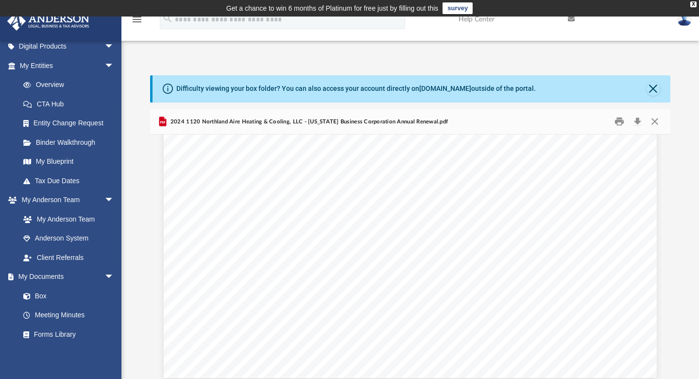
click at [682, 21] on img at bounding box center [685, 19] width 15 height 14
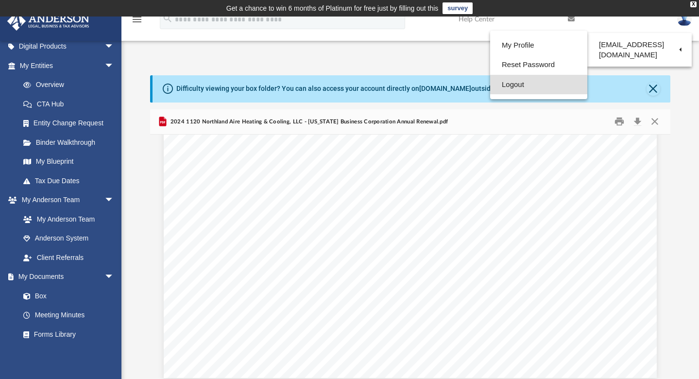
click at [519, 86] on link "Logout" at bounding box center [538, 85] width 97 height 20
